Goal: Task Accomplishment & Management: Manage account settings

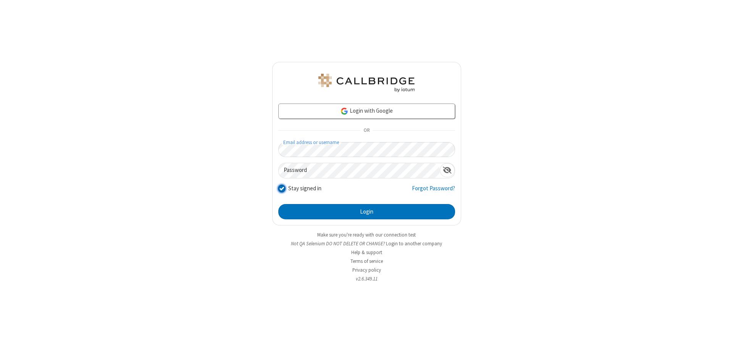
click at [281, 188] on input "Stay signed in" at bounding box center [281, 188] width 7 height 8
checkbox input "false"
click at [367, 212] on button "Login" at bounding box center [366, 211] width 177 height 15
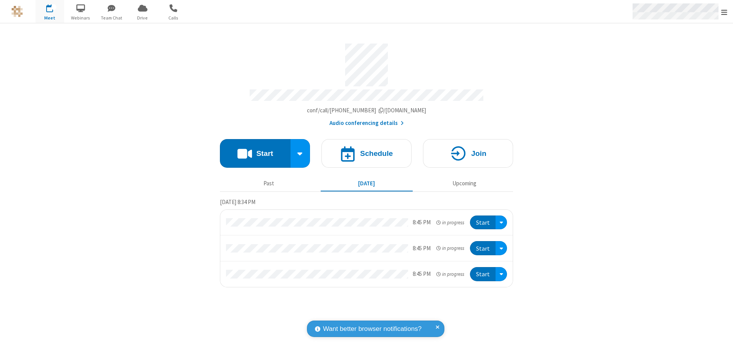
click at [725, 11] on span "Open menu" at bounding box center [724, 12] width 6 height 8
